Goal: Task Accomplishment & Management: Complete application form

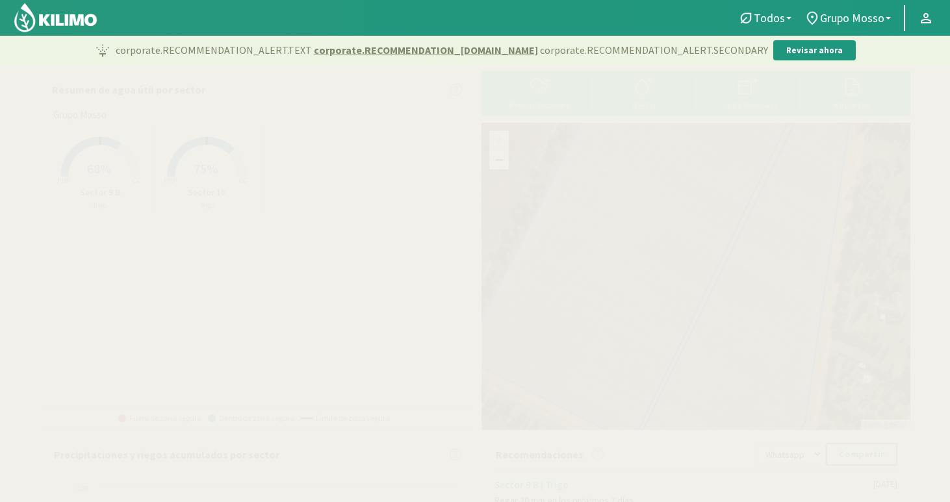
click at [644, 100] on div "Riego" at bounding box center [644, 104] width 96 height 9
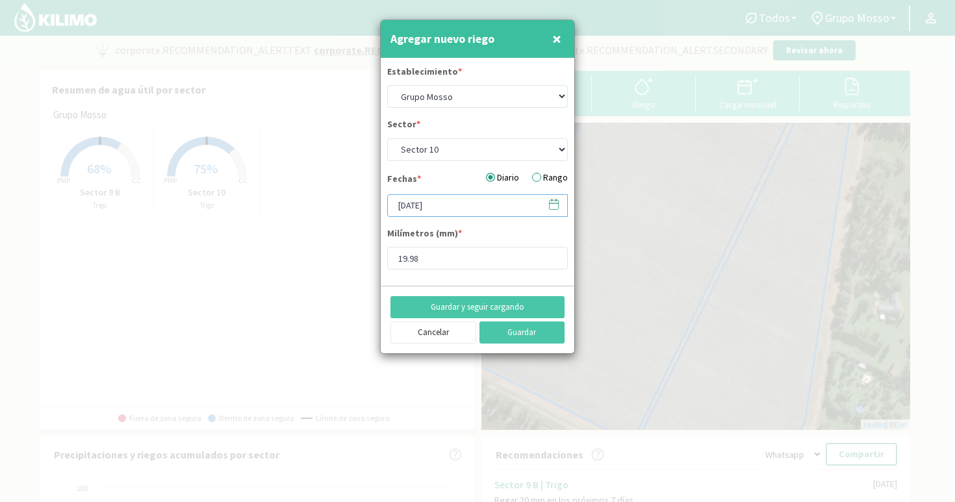
click at [440, 207] on input "[DATE]" at bounding box center [477, 205] width 181 height 23
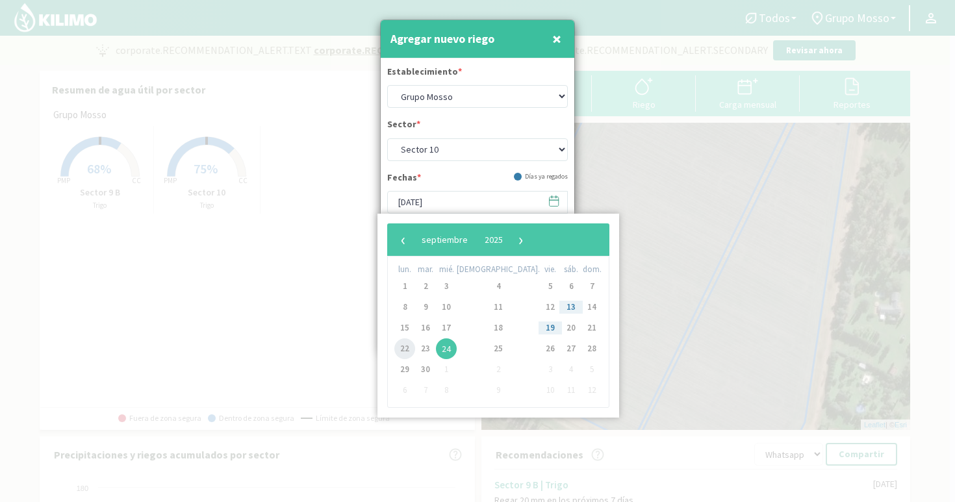
click at [407, 348] on span "22" at bounding box center [404, 348] width 21 height 21
type input "[DATE]"
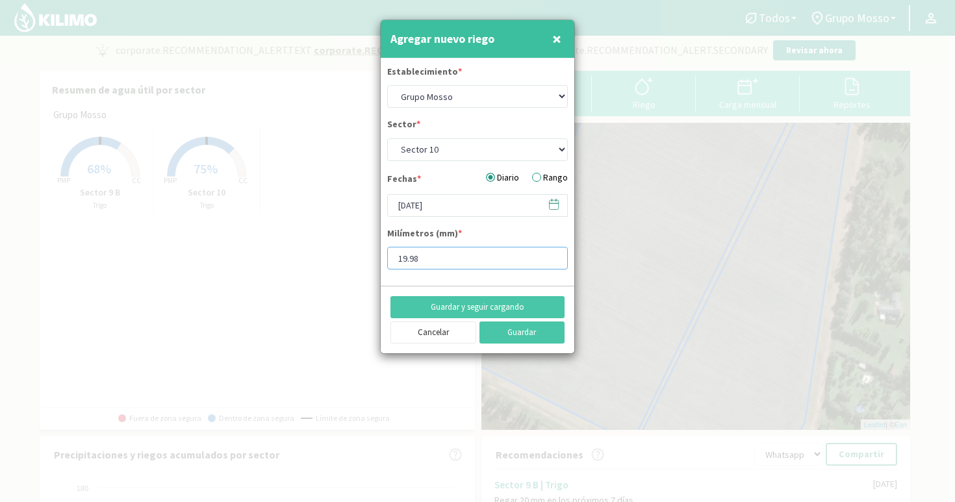
click at [443, 263] on input "19.98" at bounding box center [477, 258] width 181 height 23
click at [465, 162] on form "Establecimiento * Grupo Mosso Sector * Sector 10 Sector 9 B Fechas * Diario Ran…" at bounding box center [478, 172] width 194 height 228
click at [465, 153] on select "Sector 10 Sector 9 B" at bounding box center [477, 149] width 181 height 23
select select "1: Object"
click at [387, 138] on select "Sector 10 Sector 9 B" at bounding box center [477, 149] width 181 height 23
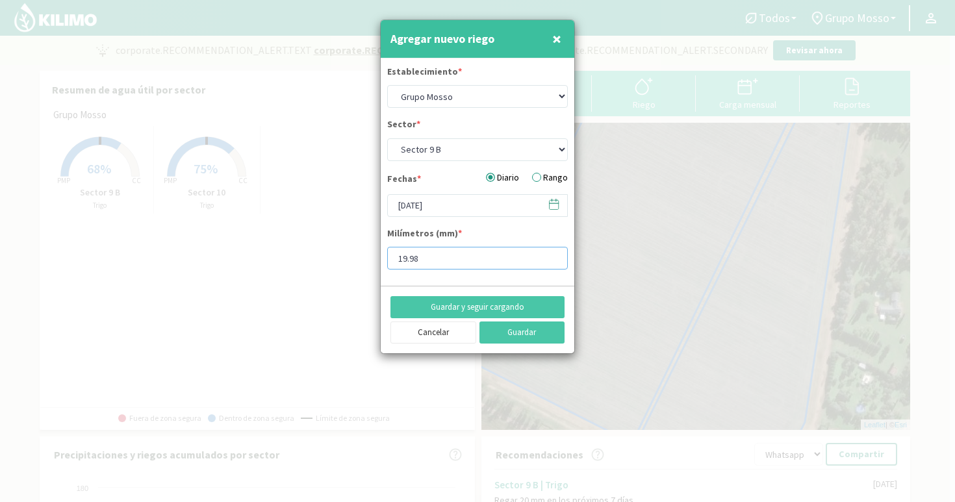
drag, startPoint x: 442, startPoint y: 260, endPoint x: 365, endPoint y: 262, distance: 77.3
click at [365, 262] on div "Agregar nuevo riego × Establecimiento * Grupo Mosso Sector * Sector 10 Sector 9…" at bounding box center [477, 251] width 955 height 502
type input "20.351939"
drag, startPoint x: 453, startPoint y: 265, endPoint x: 318, endPoint y: 257, distance: 135.3
click at [318, 257] on div "Agregar nuevo riego × Establecimiento * Grupo Mosso Sector * Sector 10 Sector 9…" at bounding box center [477, 251] width 955 height 502
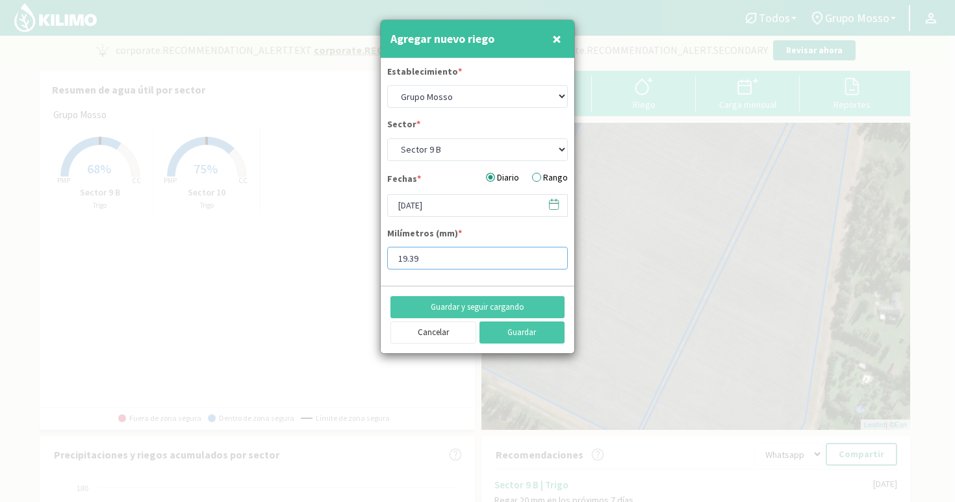
type input "19.39"
click at [512, 333] on button "Guardar" at bounding box center [522, 333] width 86 height 22
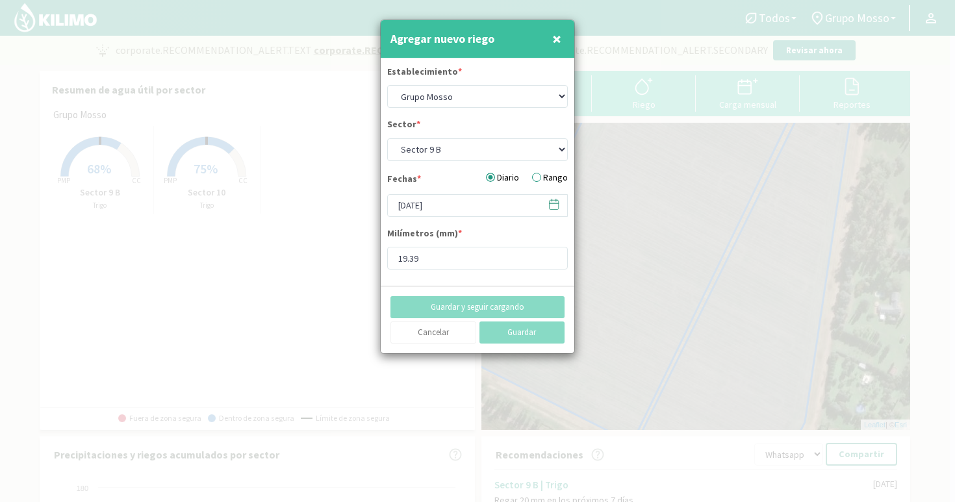
select select "0: Object"
type input "[DATE]"
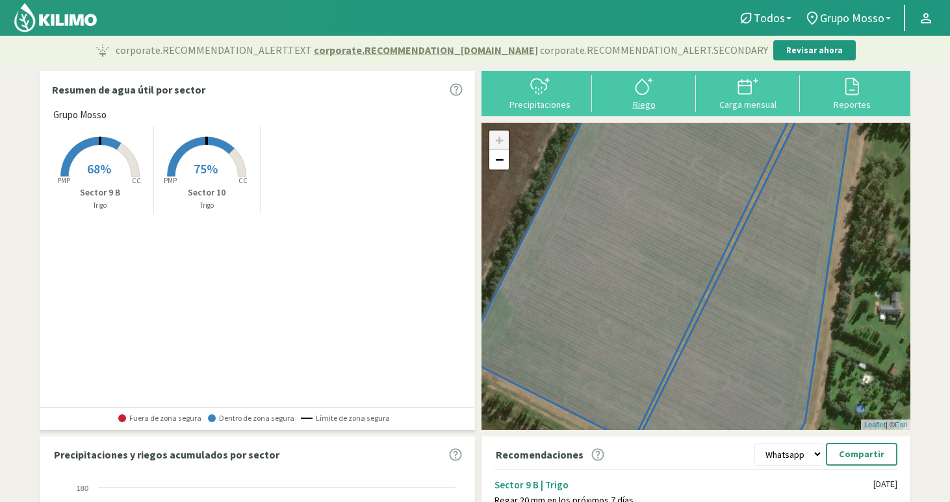
click at [638, 92] on icon at bounding box center [643, 86] width 21 height 21
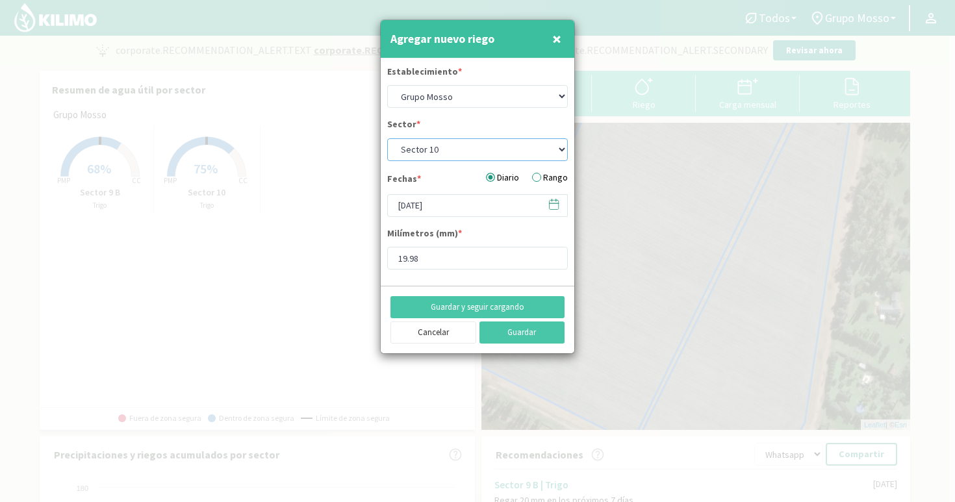
click at [448, 153] on select "Sector 10 Sector 9 B" at bounding box center [477, 149] width 181 height 23
select select "1: Object"
click at [387, 138] on select "Sector 10 Sector 9 B" at bounding box center [477, 149] width 181 height 23
drag, startPoint x: 444, startPoint y: 263, endPoint x: 424, endPoint y: 262, distance: 20.8
click at [424, 263] on input "19.39" at bounding box center [477, 258] width 181 height 23
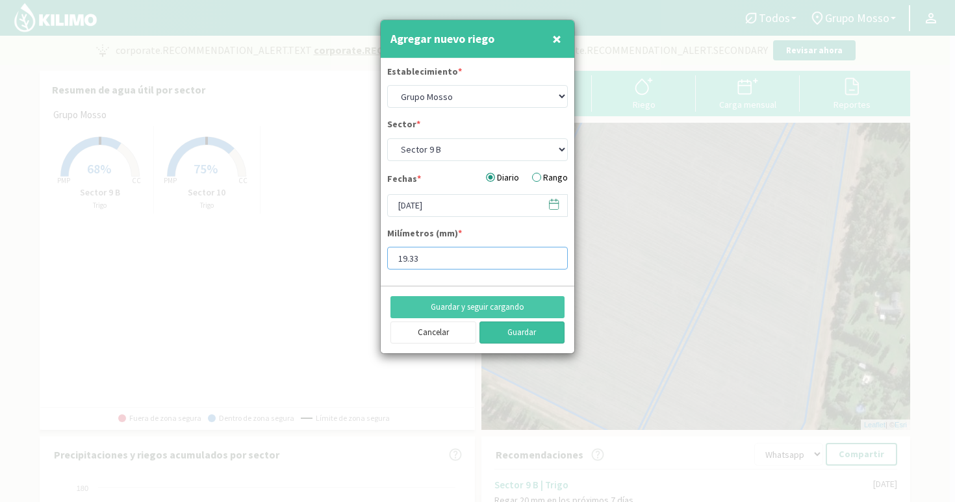
type input "19.33"
click at [514, 335] on button "Guardar" at bounding box center [522, 333] width 86 height 22
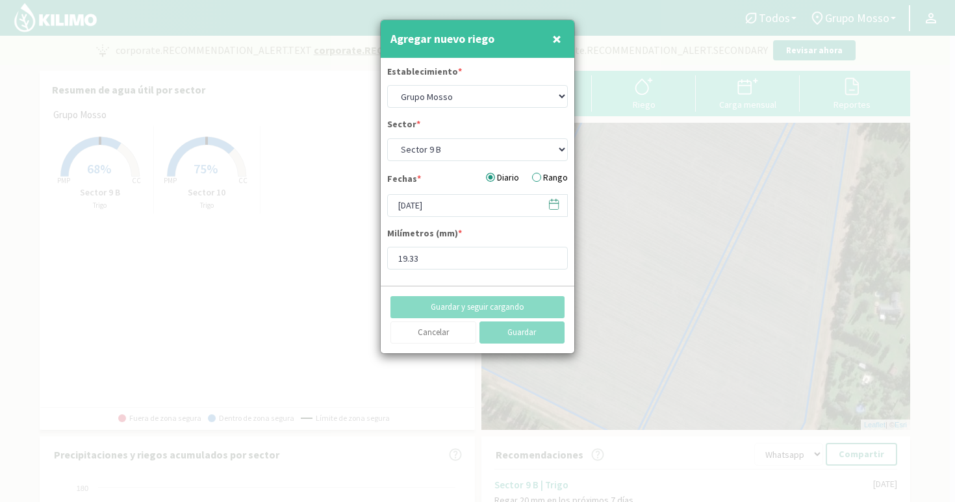
select select "0: Object"
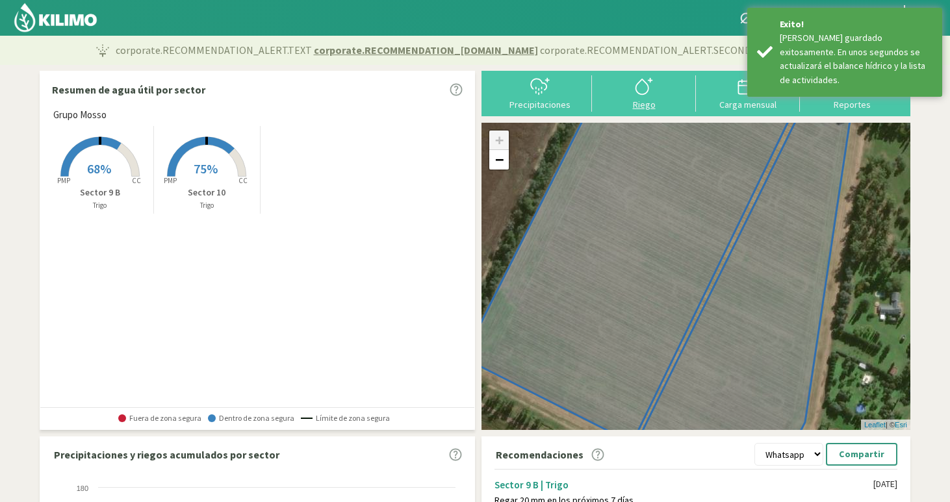
click at [645, 95] on icon at bounding box center [643, 86] width 21 height 21
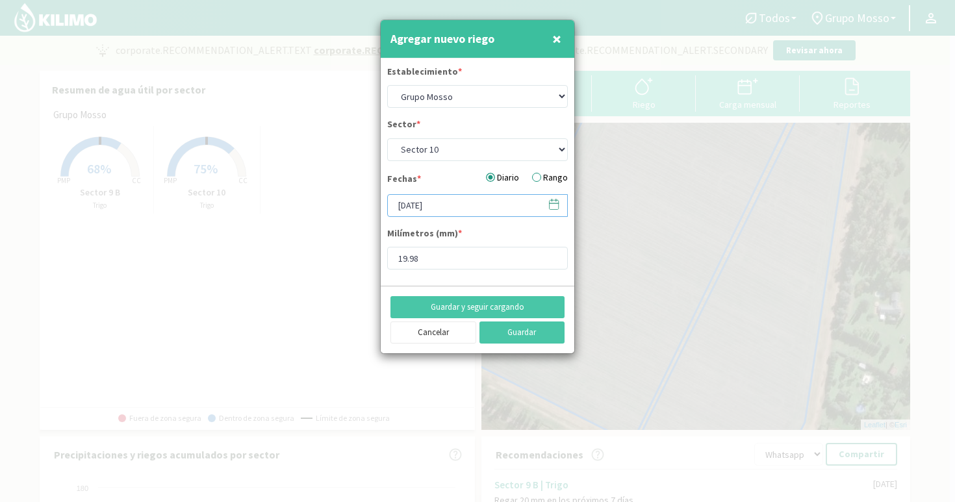
click at [442, 202] on input "[DATE]" at bounding box center [477, 205] width 181 height 23
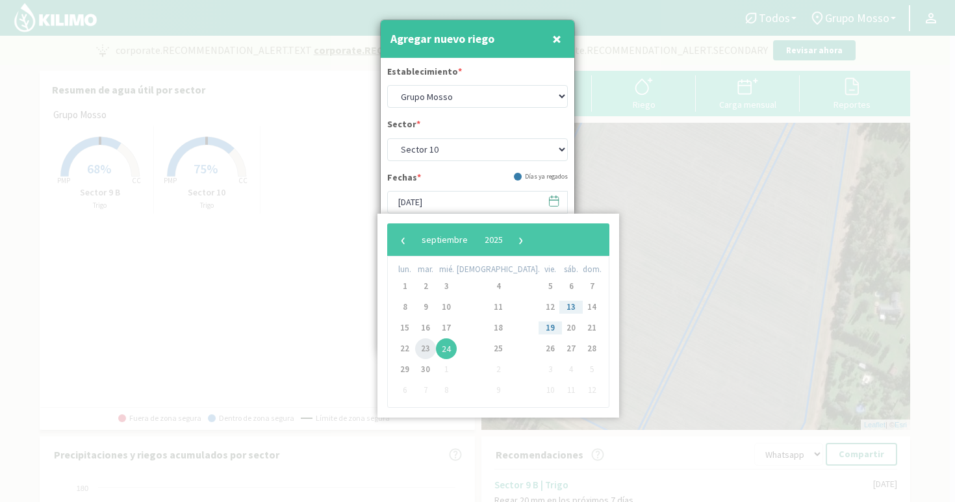
click at [431, 351] on span "23" at bounding box center [425, 348] width 21 height 21
type input "[DATE]"
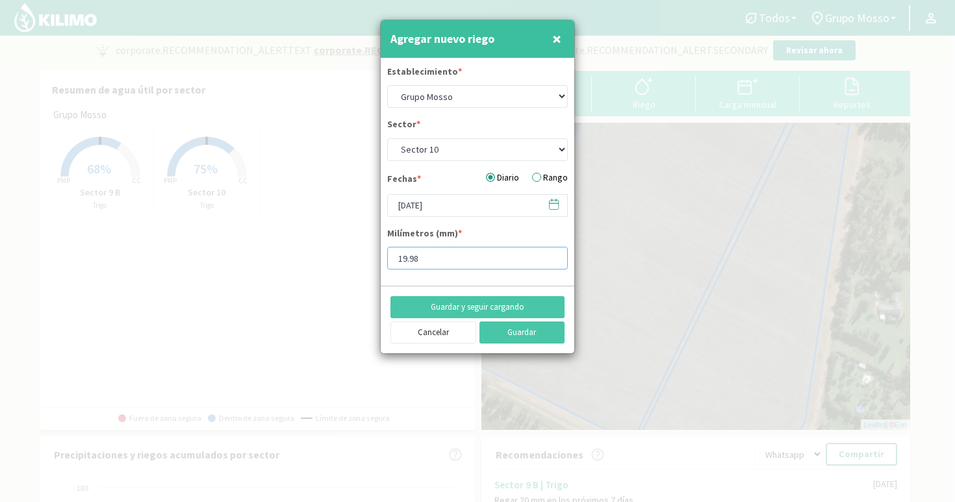
drag, startPoint x: 430, startPoint y: 262, endPoint x: 331, endPoint y: 251, distance: 99.4
click at [331, 251] on div "Agregar nuevo riego × Establecimiento * Grupo Mosso Sector * Sector 10 Sector 9…" at bounding box center [477, 251] width 955 height 502
type input "18.86"
click at [514, 336] on button "Guardar" at bounding box center [522, 333] width 86 height 22
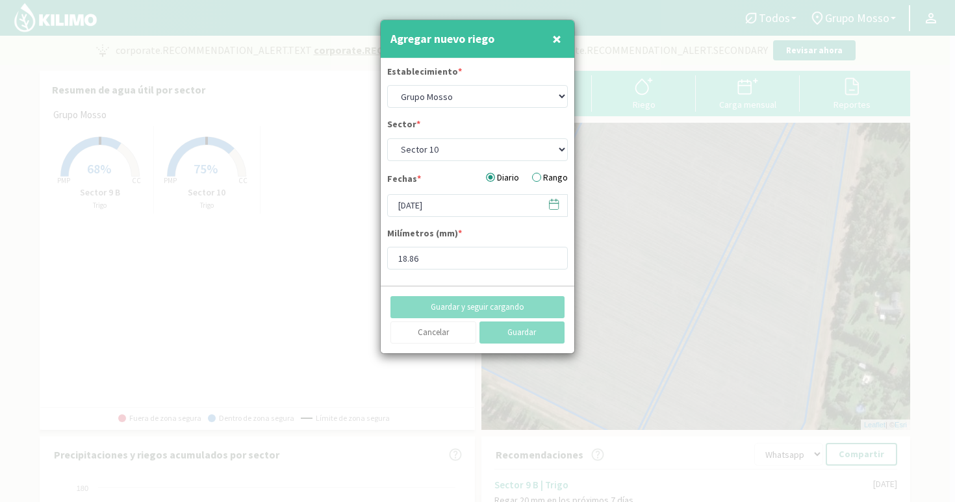
type input "[DATE]"
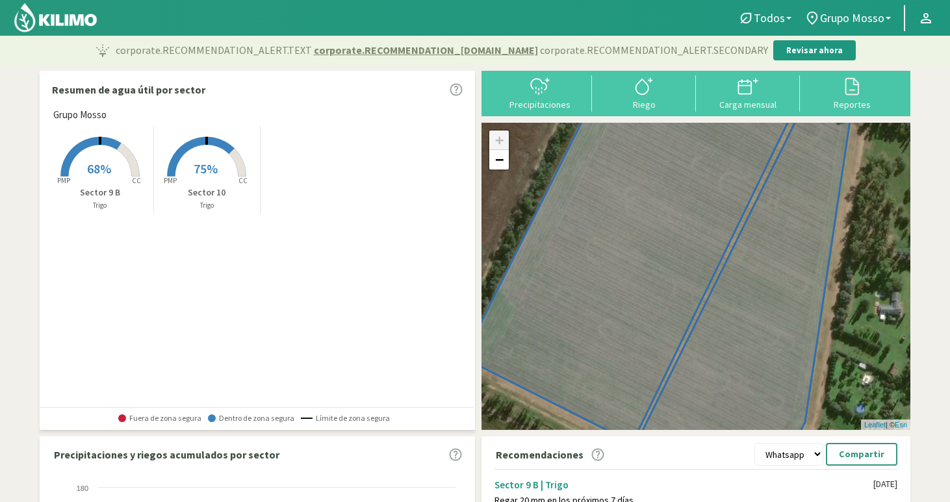
click at [71, 21] on img at bounding box center [55, 17] width 85 height 31
click at [116, 180] on rect at bounding box center [100, 178] width 104 height 104
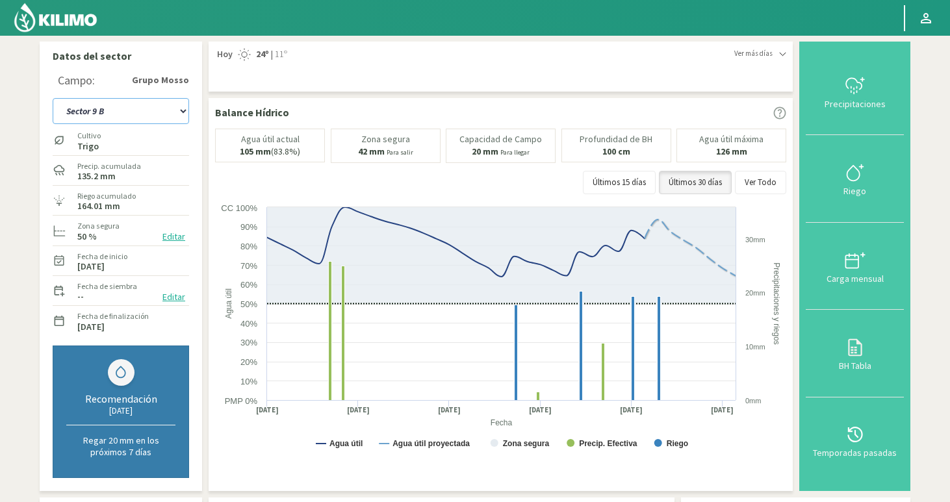
click at [144, 108] on select "Sector 10 Sector 9 B" at bounding box center [121, 111] width 136 height 26
click at [53, 98] on select "Sector 10 Sector 9 B" at bounding box center [121, 111] width 136 height 26
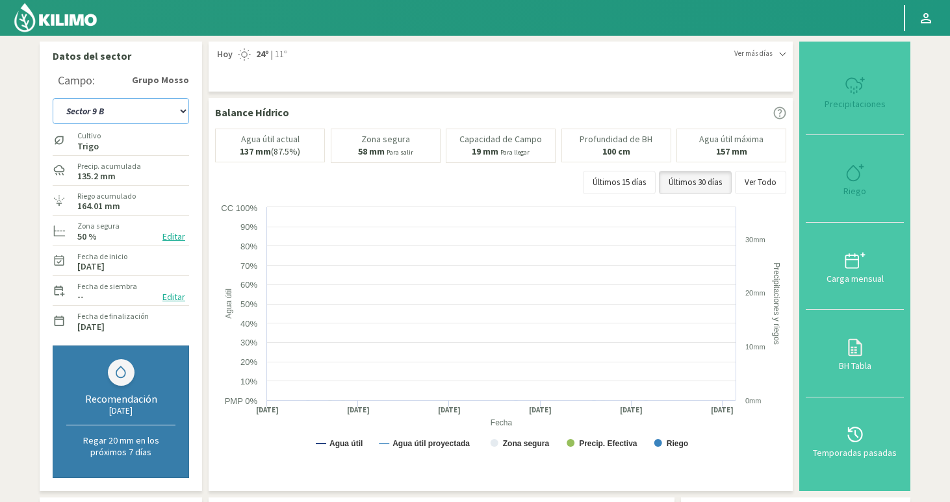
select select "2: Object"
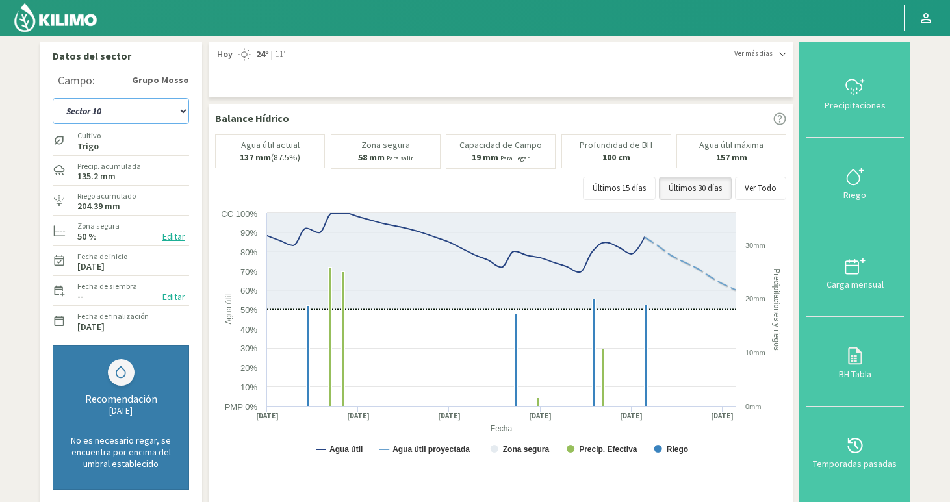
click at [110, 115] on select "Sector 10 Sector 9 B" at bounding box center [121, 111] width 136 height 26
